Goal: Transaction & Acquisition: Purchase product/service

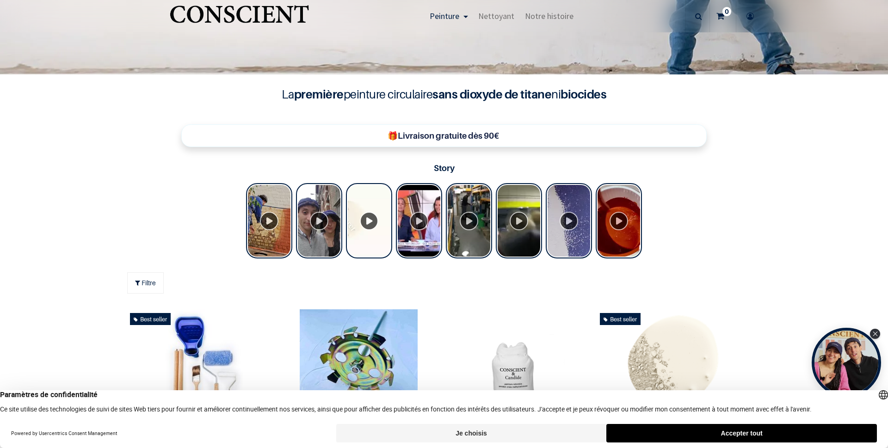
scroll to position [326, 0]
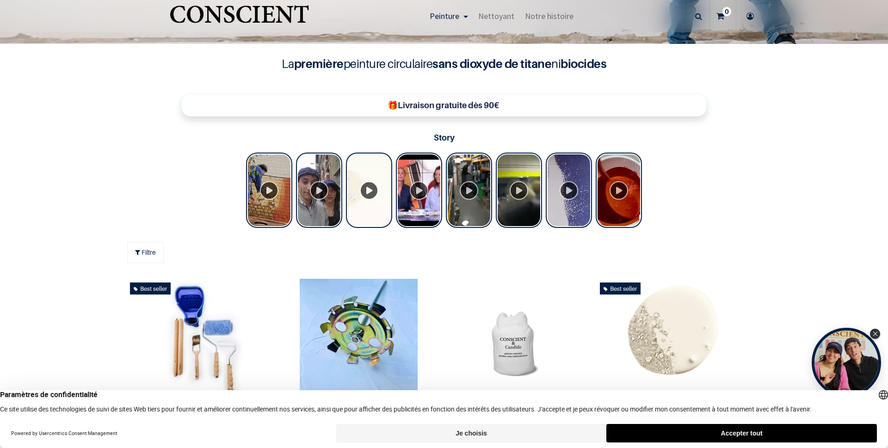
click at [743, 432] on button "Accepter tout" at bounding box center [741, 433] width 271 height 18
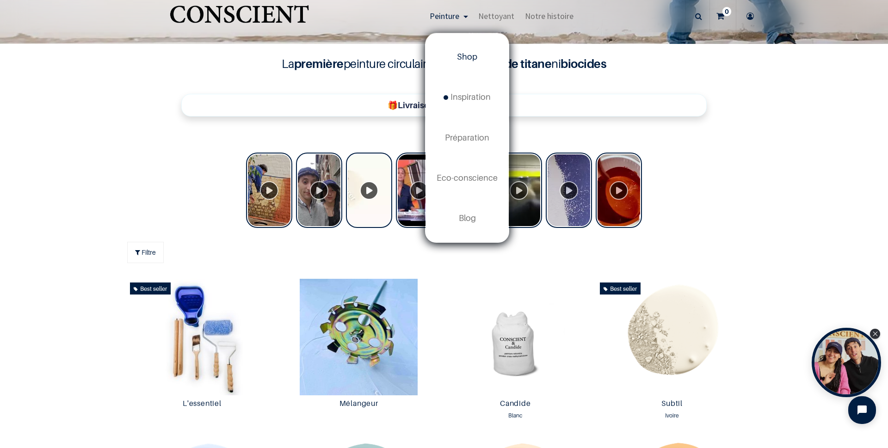
click at [468, 56] on span "Shop" at bounding box center [467, 57] width 20 height 10
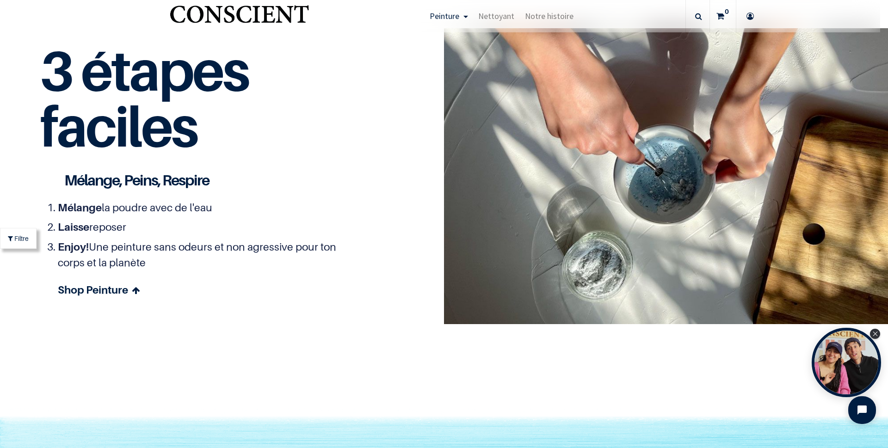
scroll to position [2652, 0]
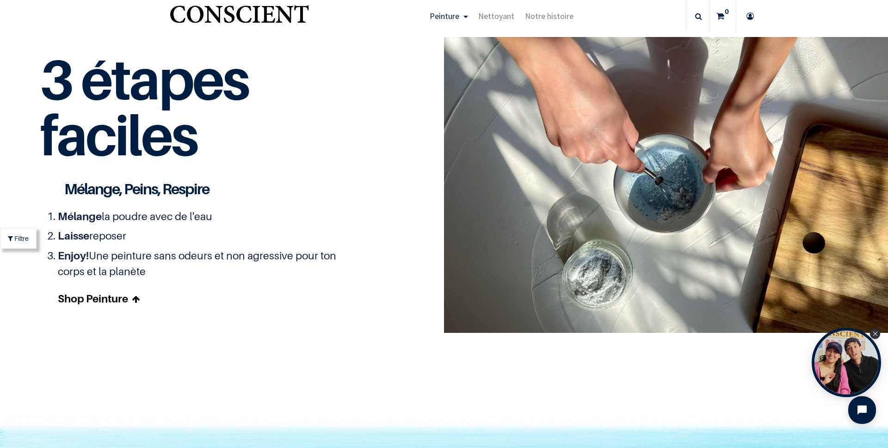
click at [116, 296] on link "Shop Peinture" at bounding box center [206, 299] width 296 height 16
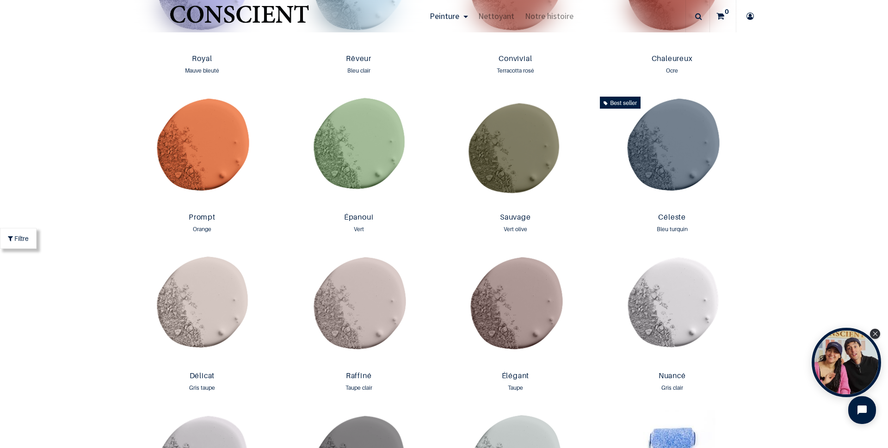
scroll to position [1272, 0]
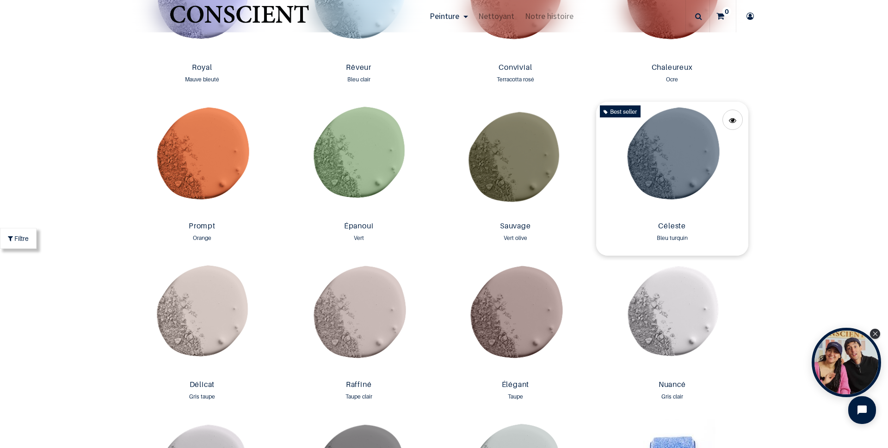
click at [664, 151] on img at bounding box center [672, 160] width 152 height 116
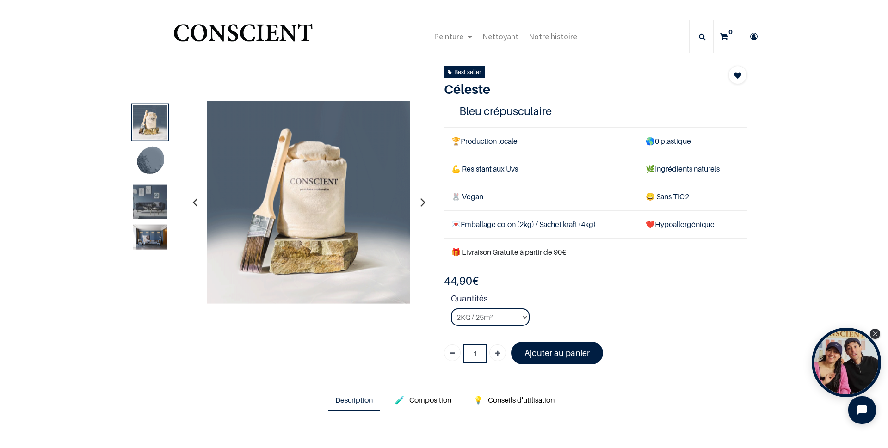
click at [148, 157] on img at bounding box center [150, 162] width 34 height 34
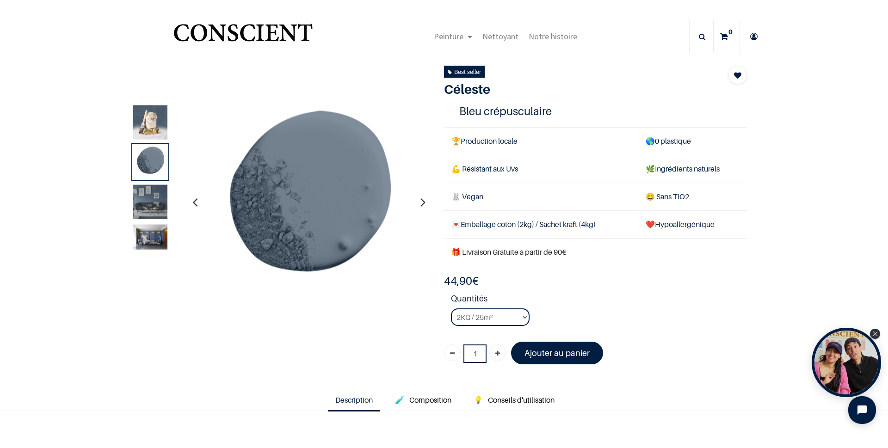
click at [145, 197] on img at bounding box center [150, 202] width 34 height 34
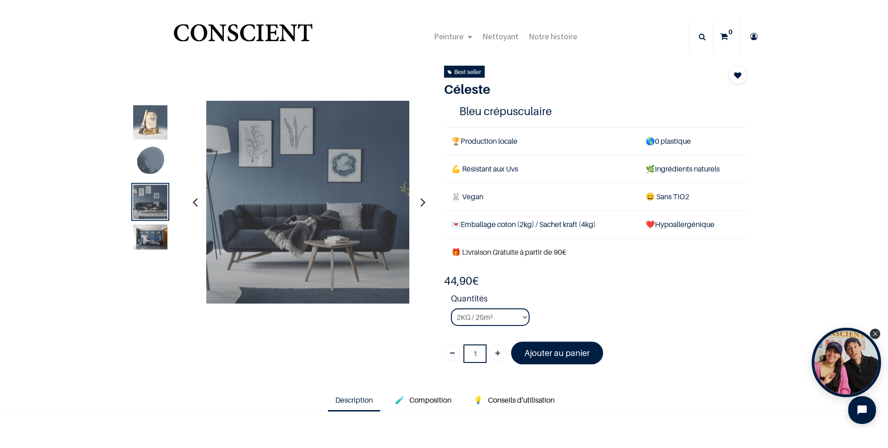
click at [152, 235] on img at bounding box center [150, 236] width 34 height 25
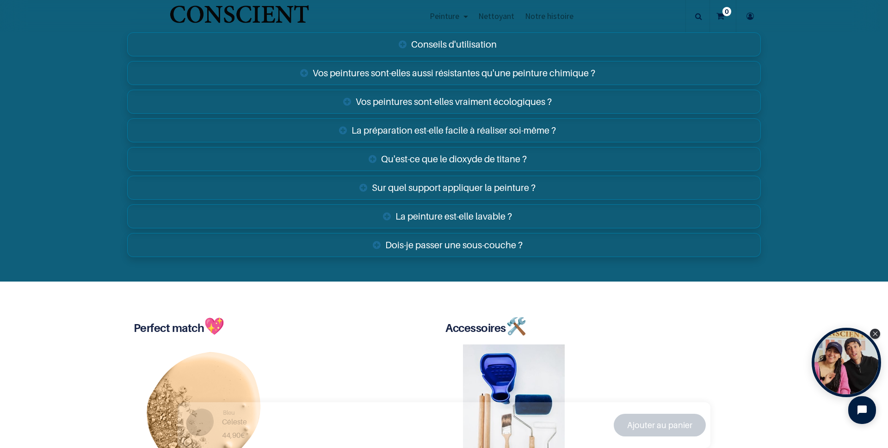
scroll to position [1618, 0]
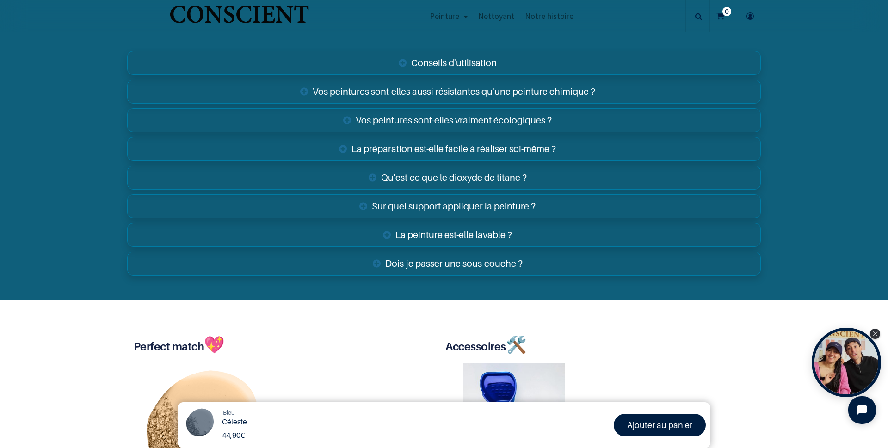
click at [489, 90] on link "Vos peintures sont-elles aussi résistantes qu'une peinture chimique ?" at bounding box center [444, 92] width 634 height 24
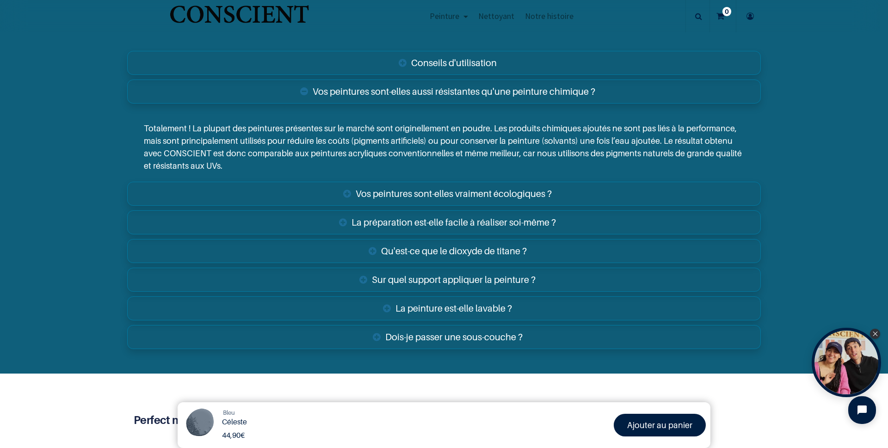
click at [442, 192] on link "Vos peintures sont-elles vraiment écologiques ?" at bounding box center [444, 194] width 634 height 24
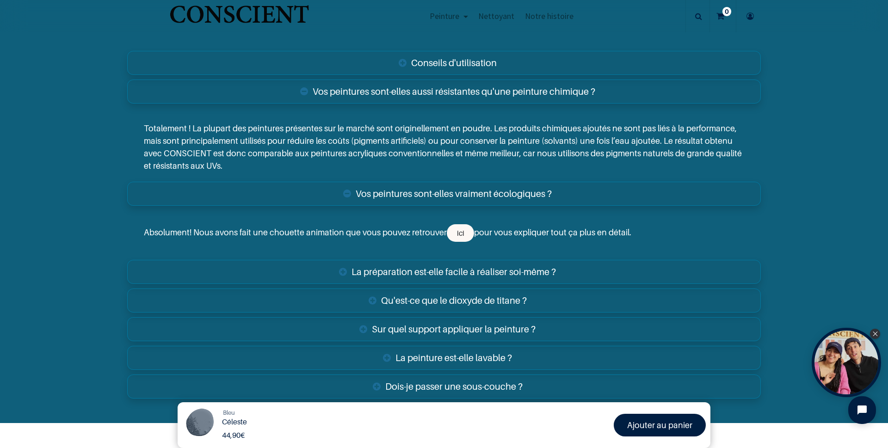
click at [496, 270] on link "La préparation est-elle facile à réaliser soi-même ?" at bounding box center [444, 272] width 634 height 24
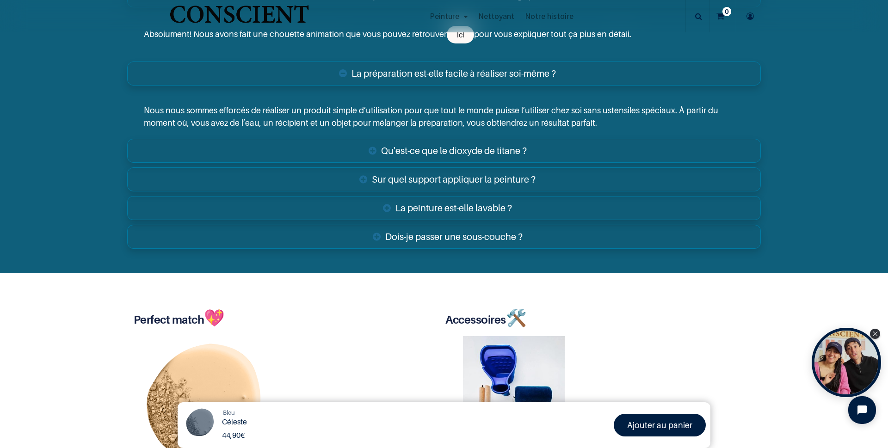
scroll to position [1850, 0]
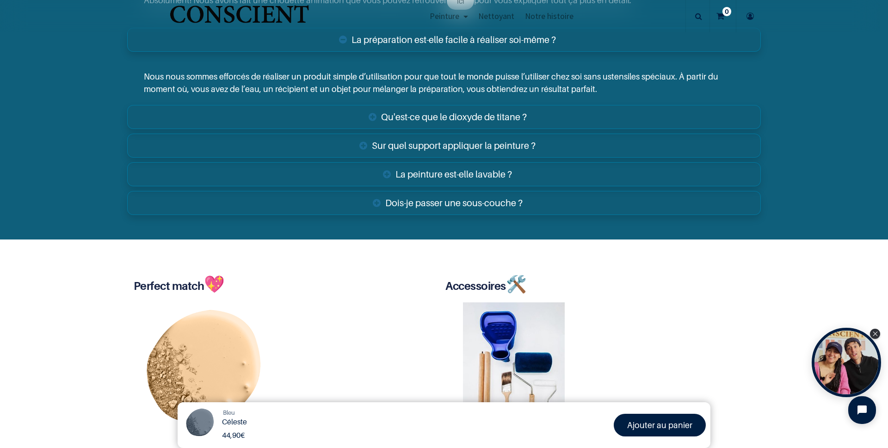
click at [490, 172] on link "La peinture est-elle lavable ?" at bounding box center [444, 174] width 634 height 24
